Goal: Task Accomplishment & Management: Manage account settings

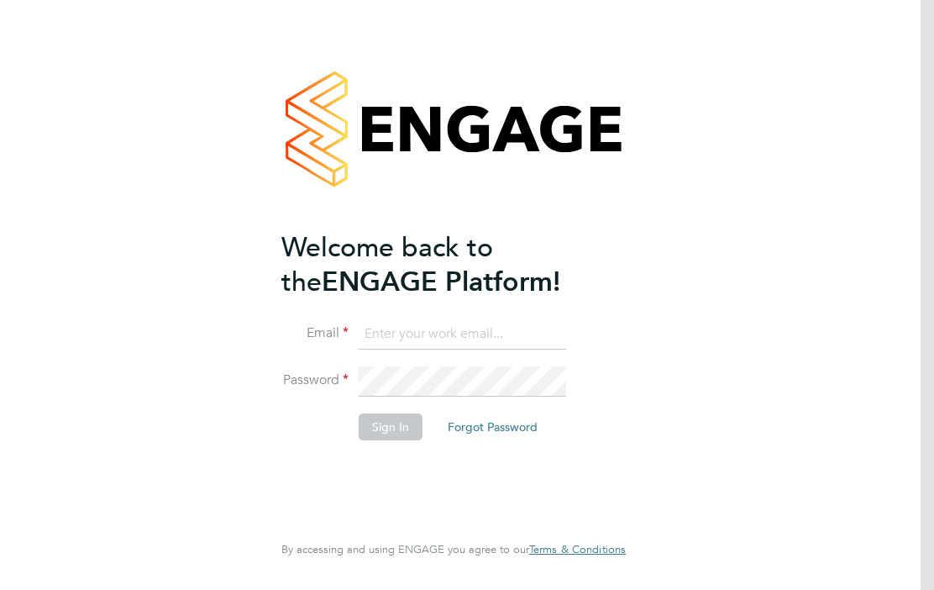
click at [397, 328] on input at bounding box center [463, 334] width 208 height 30
type input "[EMAIL_ADDRESS][DOMAIN_NAME]"
click at [390, 425] on button "Sign In" at bounding box center [391, 426] width 64 height 27
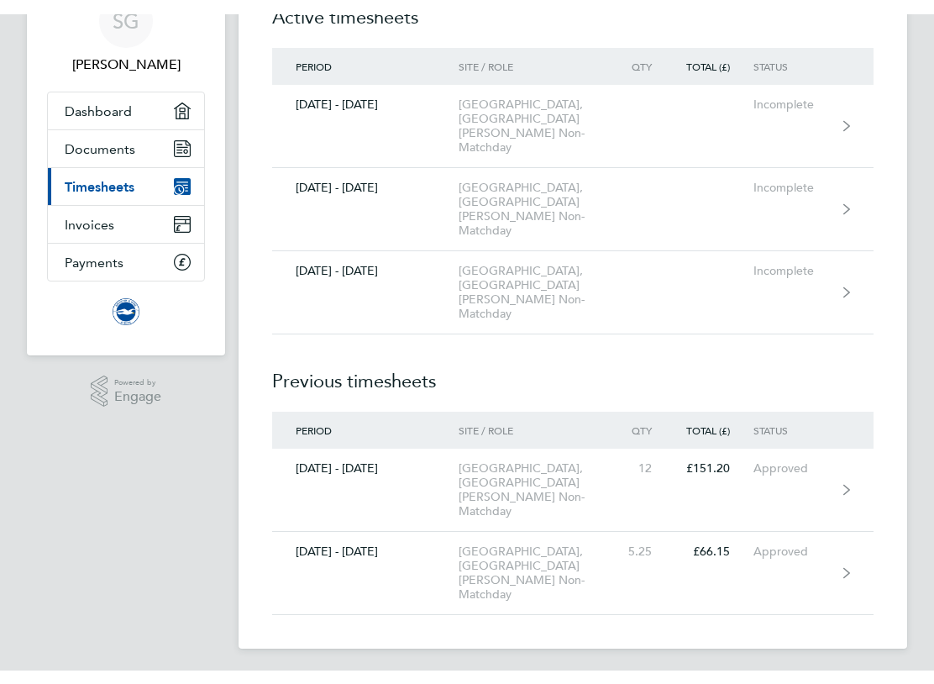
scroll to position [61, 0]
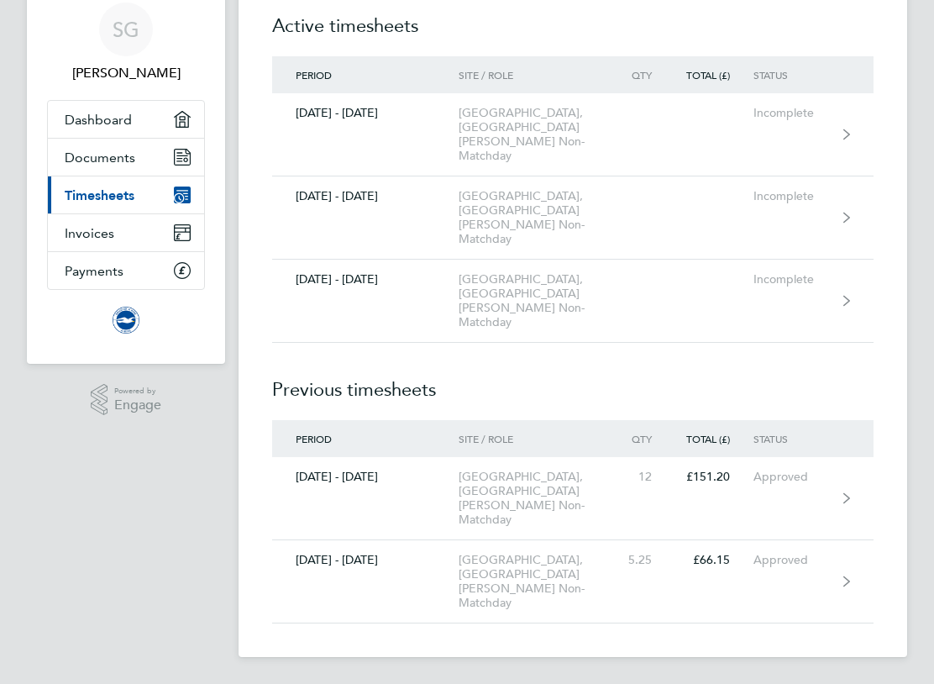
click at [91, 112] on span "Dashboard" at bounding box center [98, 120] width 67 height 16
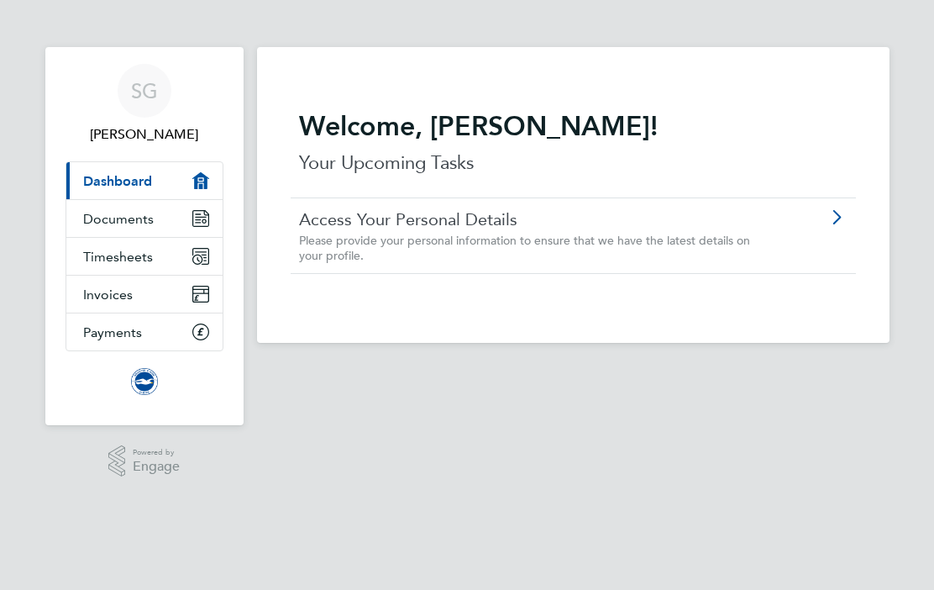
click at [839, 218] on icon at bounding box center [836, 217] width 21 height 13
click at [104, 218] on span "Documents" at bounding box center [118, 219] width 71 height 16
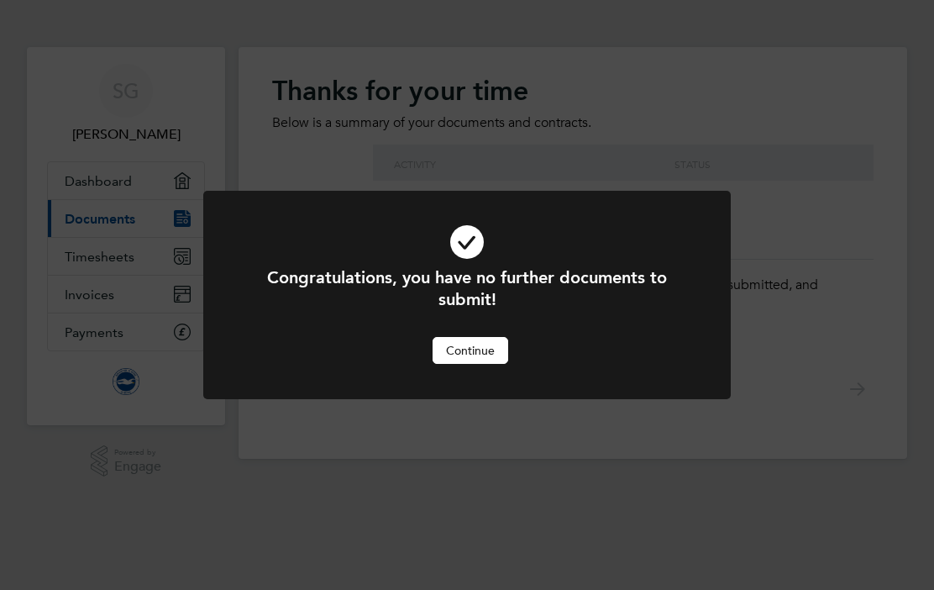
click at [479, 363] on button "Continue" at bounding box center [471, 350] width 76 height 27
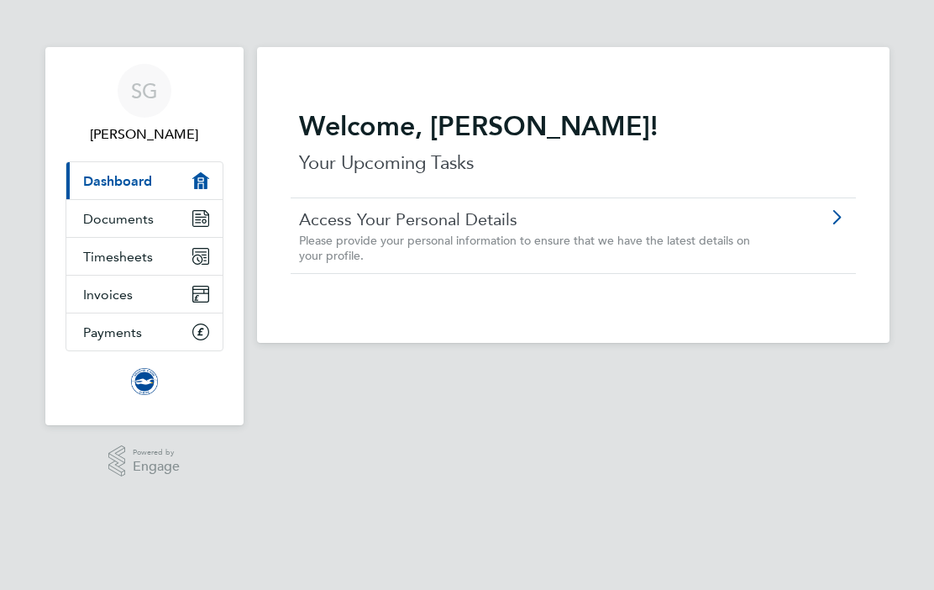
click at [99, 327] on span "Payments" at bounding box center [112, 332] width 59 height 16
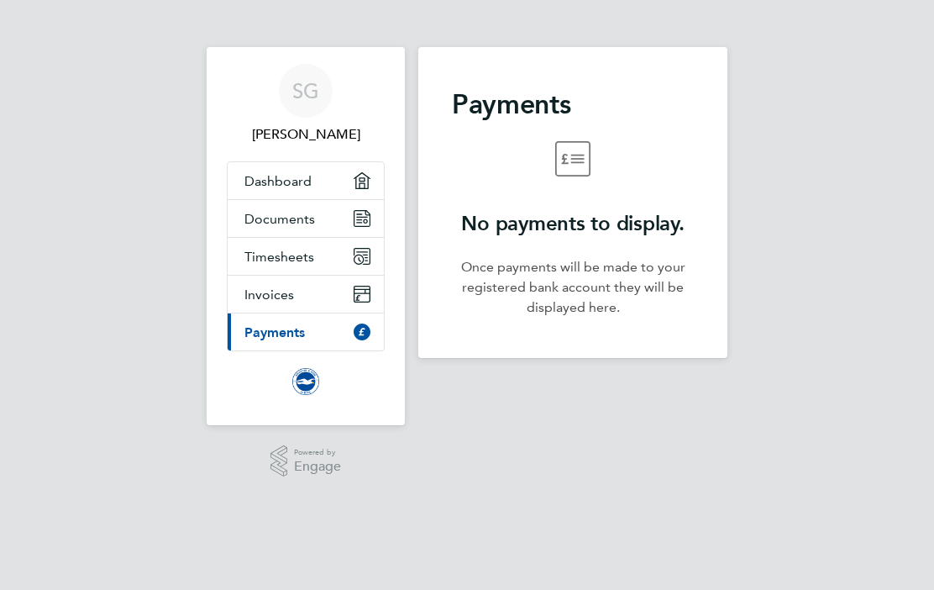
click at [328, 294] on link "Invoices" at bounding box center [306, 294] width 156 height 37
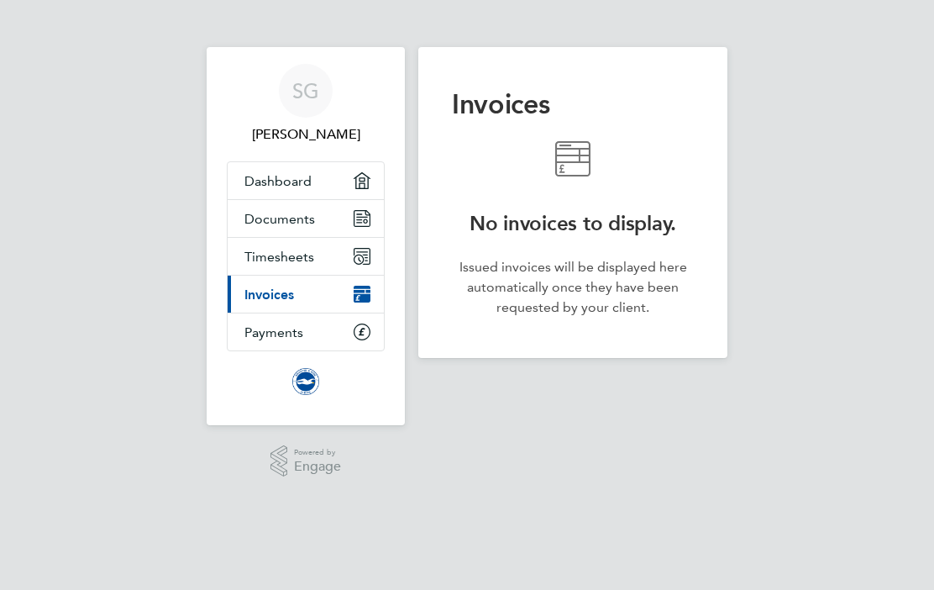
click at [323, 263] on link "Timesheets" at bounding box center [306, 256] width 156 height 37
click at [303, 91] on span "SG" at bounding box center [305, 91] width 27 height 22
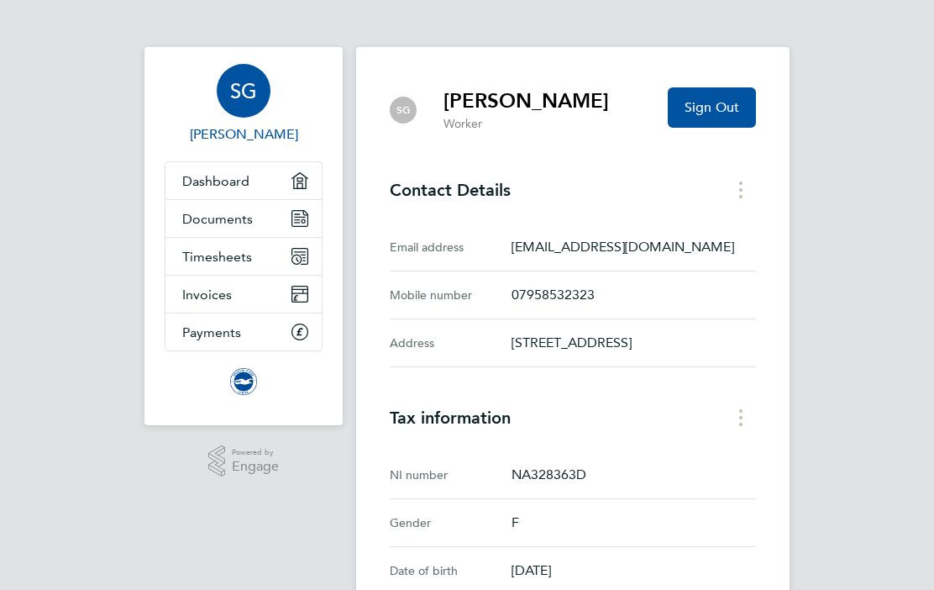
click at [739, 99] on span "Sign Out" at bounding box center [712, 107] width 55 height 17
